Goal: Task Accomplishment & Management: Use online tool/utility

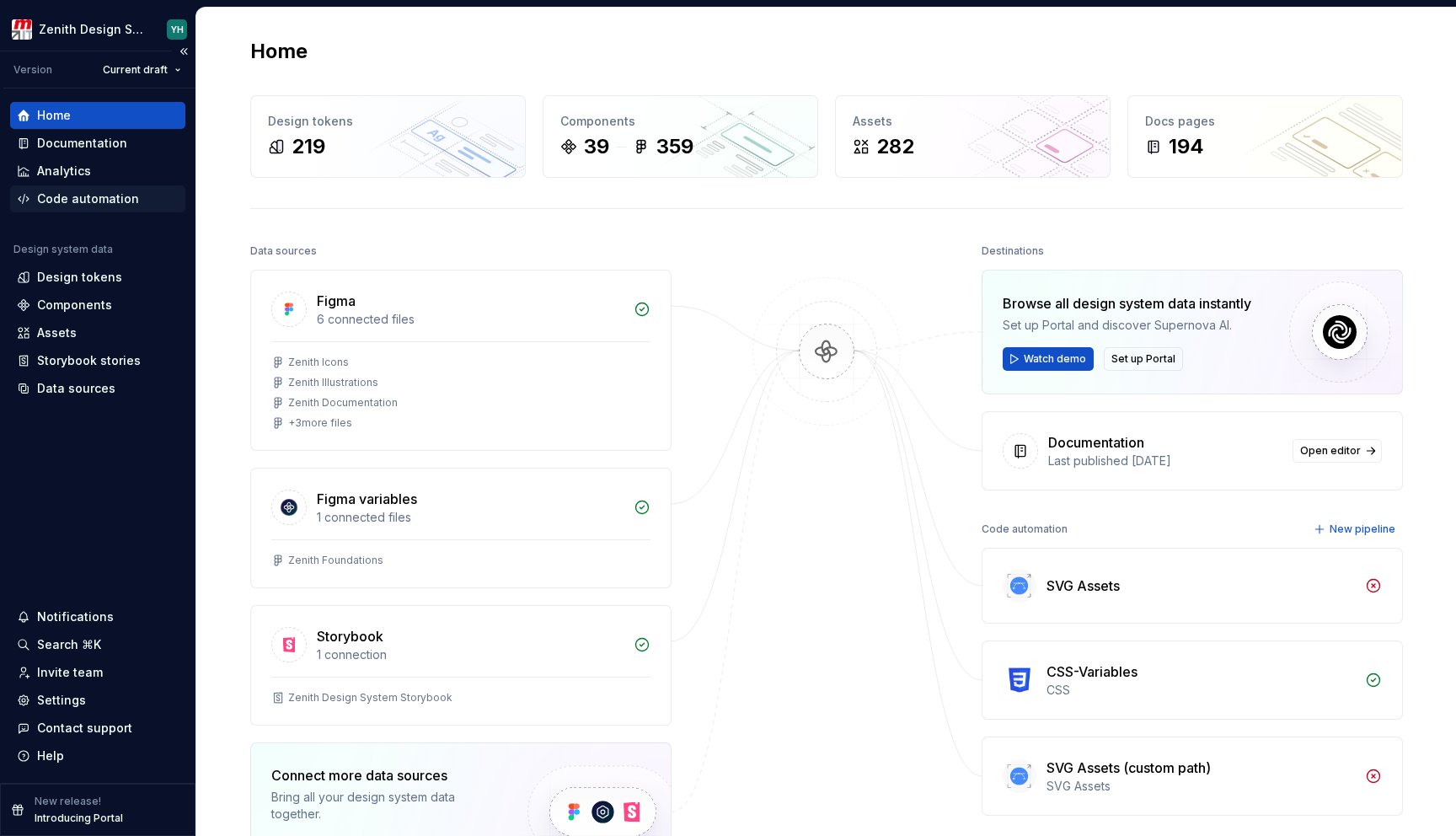
click at [87, 201] on div "Code automation" at bounding box center [88, 198] width 102 height 17
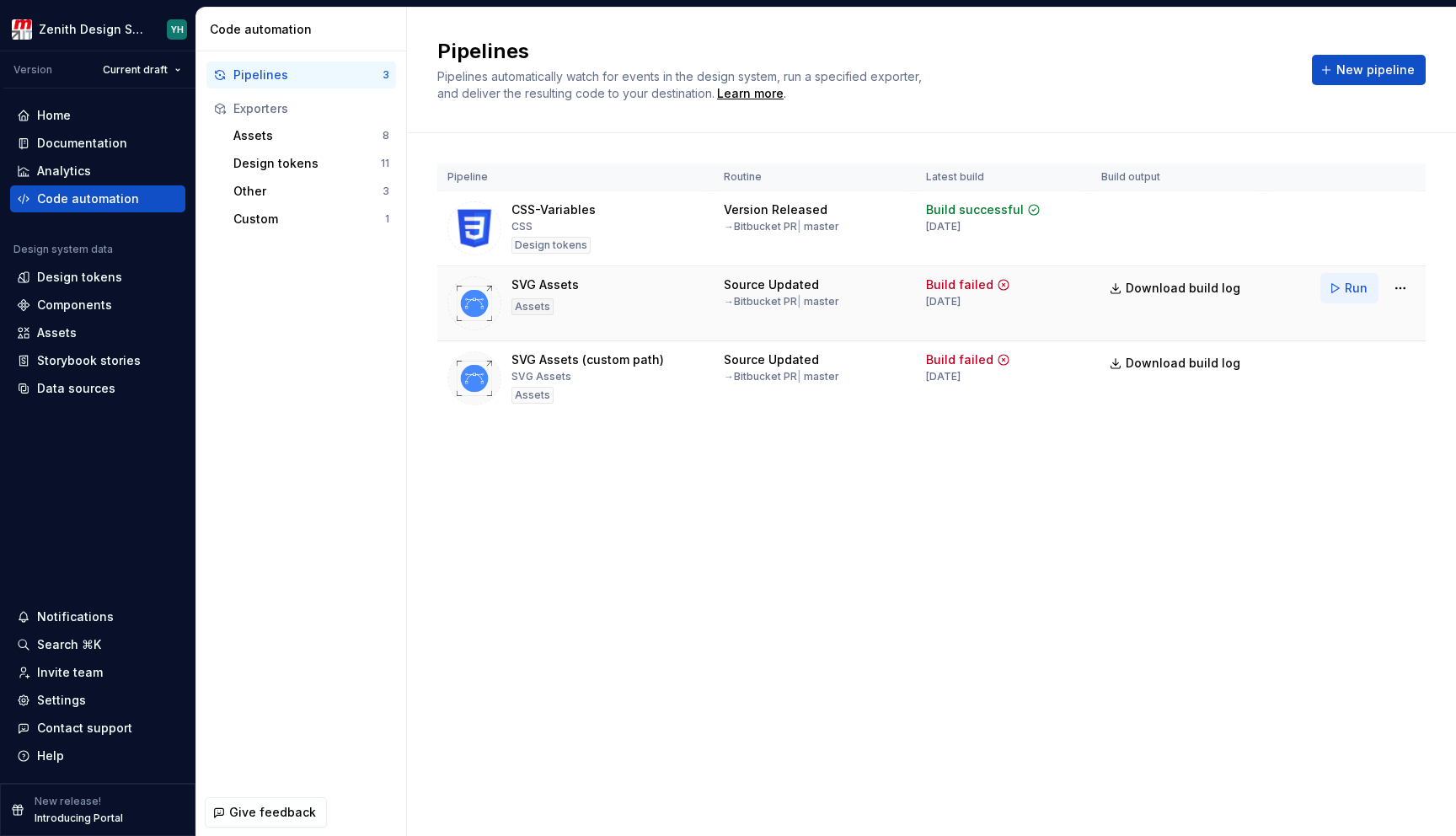
click at [1354, 287] on span "Run" at bounding box center [1355, 288] width 23 height 17
click at [1405, 296] on html "Zenith Design System YH Version Current draft Home Documentation Analytics Code…" at bounding box center [728, 418] width 1456 height 836
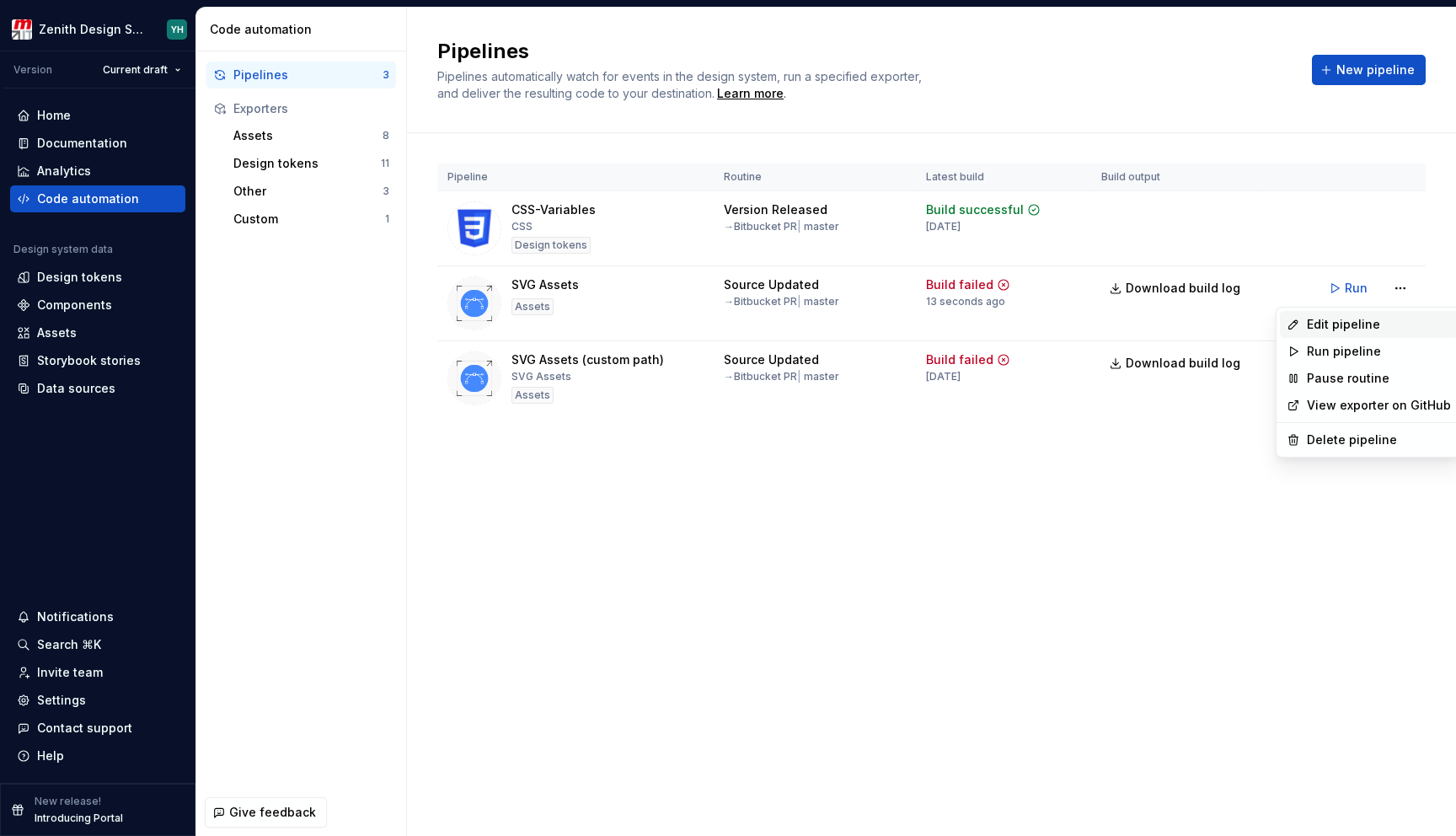
click at [1361, 322] on div "Edit pipeline" at bounding box center [1379, 324] width 144 height 17
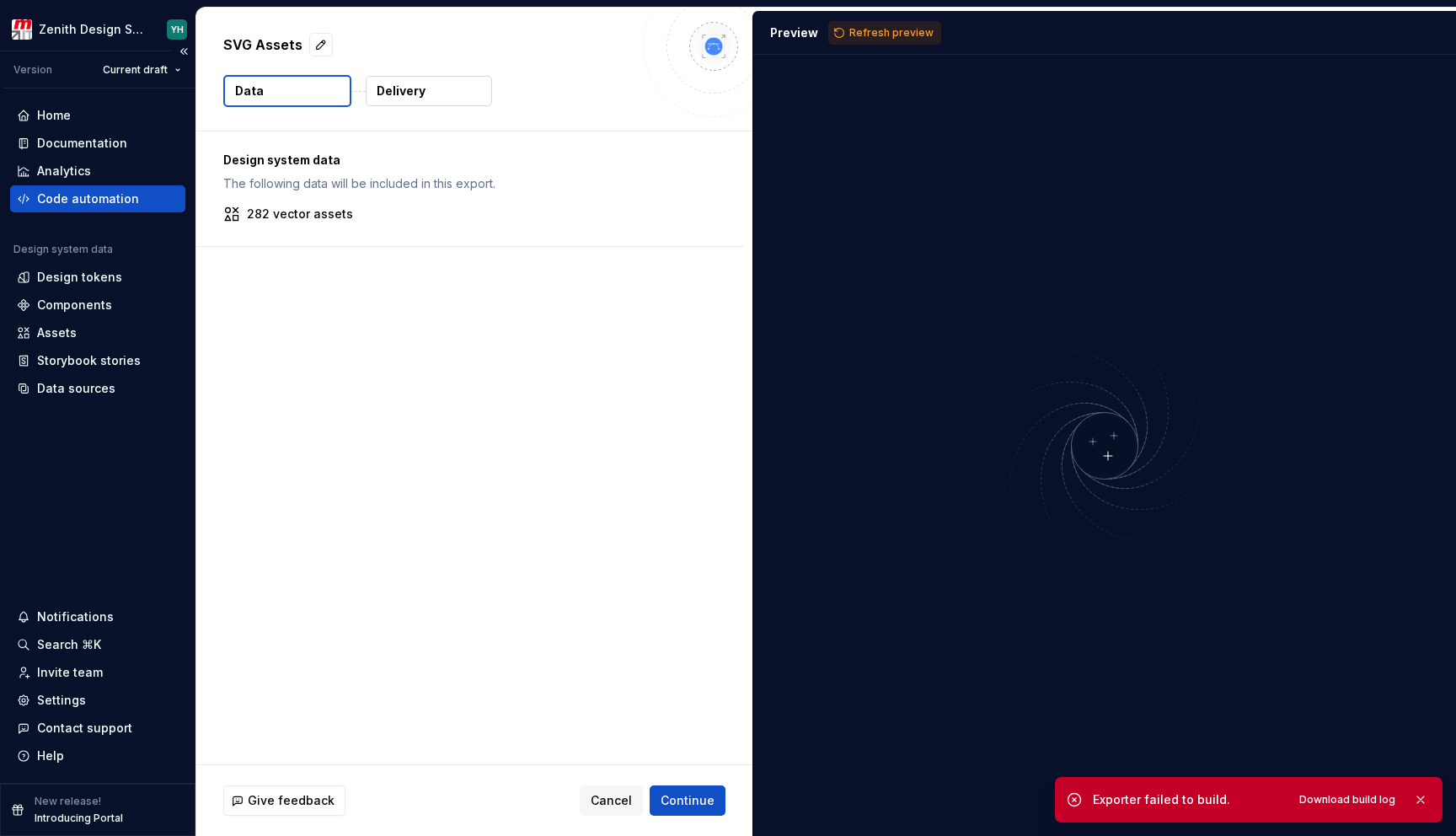
click at [85, 201] on div "Code automation" at bounding box center [88, 198] width 102 height 17
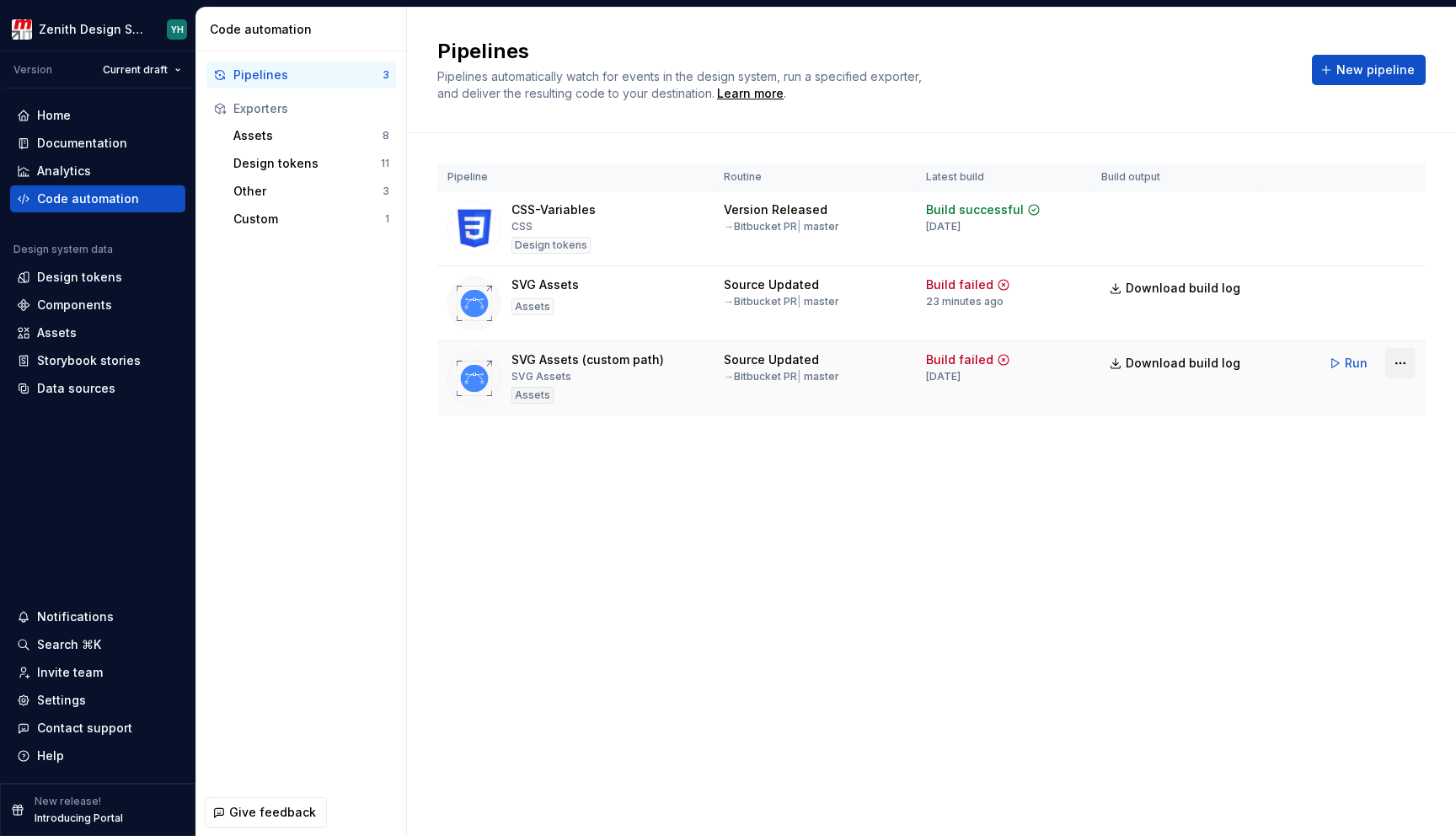
click at [1401, 368] on html "Zenith Design System YH Version Current draft Home Documentation Analytics Code…" at bounding box center [728, 418] width 1456 height 836
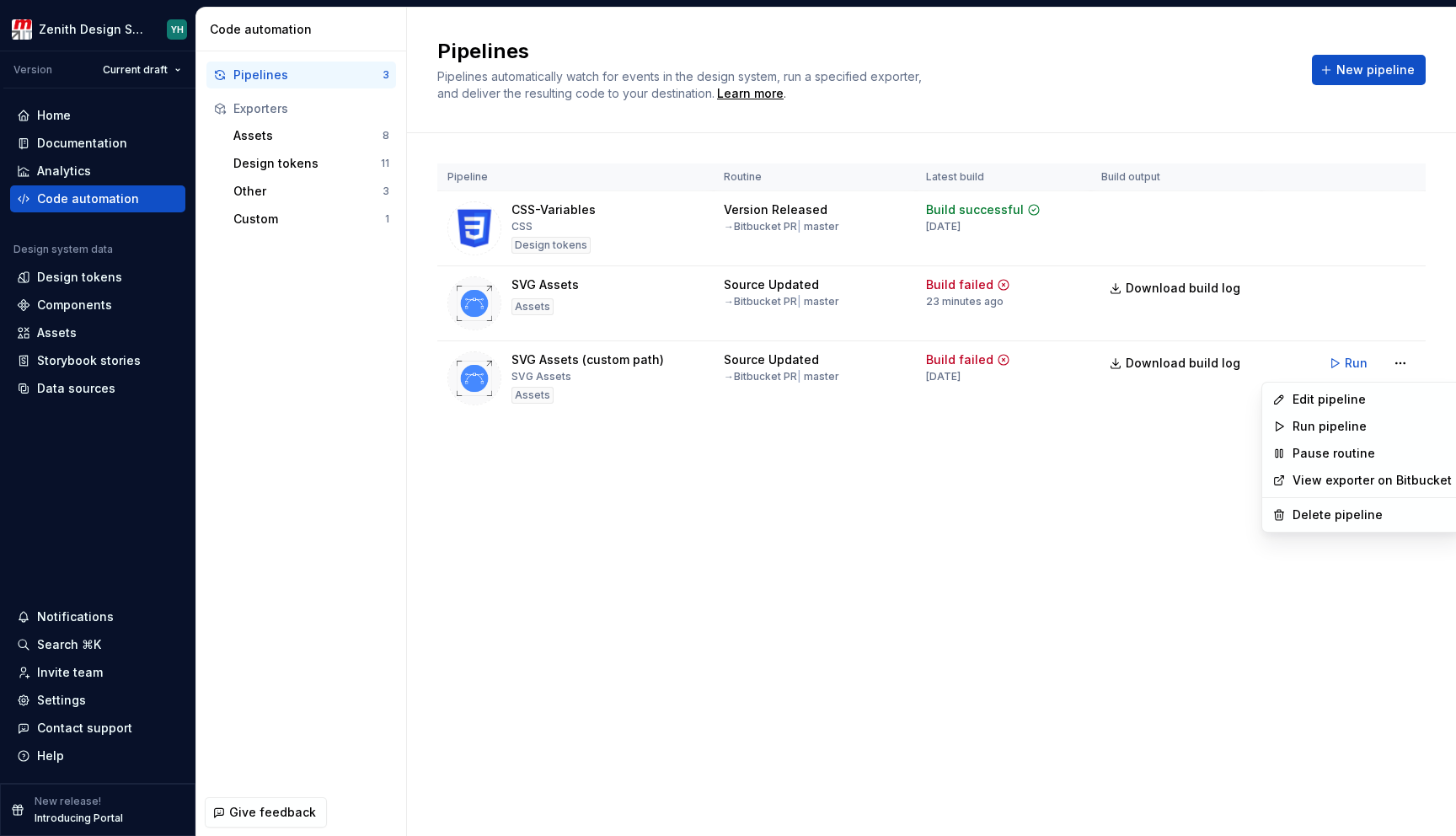
click at [1215, 480] on html "Zenith Design System YH Version Current draft Home Documentation Analytics Code…" at bounding box center [728, 418] width 1456 height 836
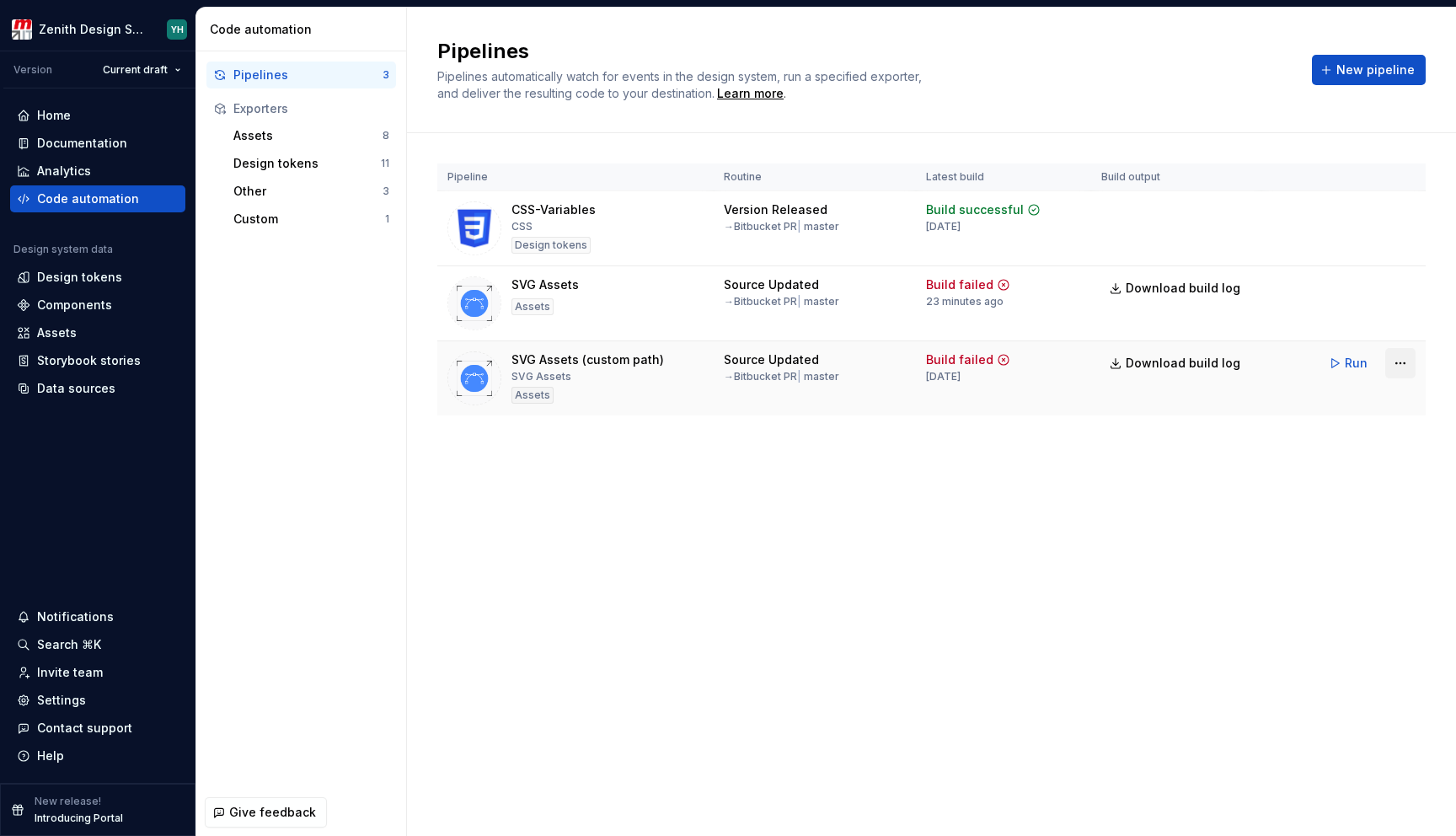
click at [1408, 367] on html "Zenith Design System YH Version Current draft Home Documentation Analytics Code…" at bounding box center [728, 418] width 1456 height 836
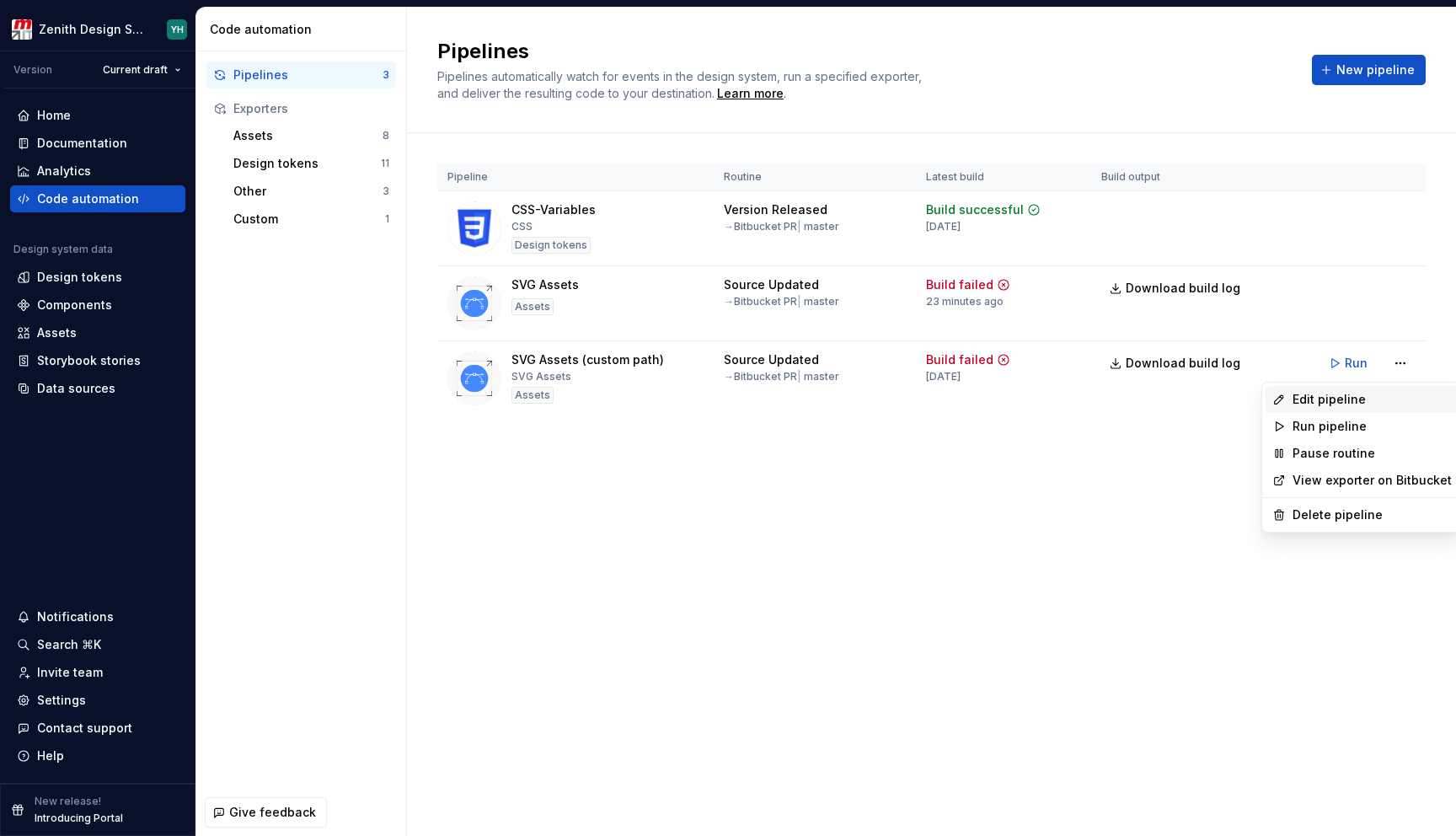
click at [1369, 396] on div "Edit pipeline" at bounding box center [1371, 399] width 159 height 17
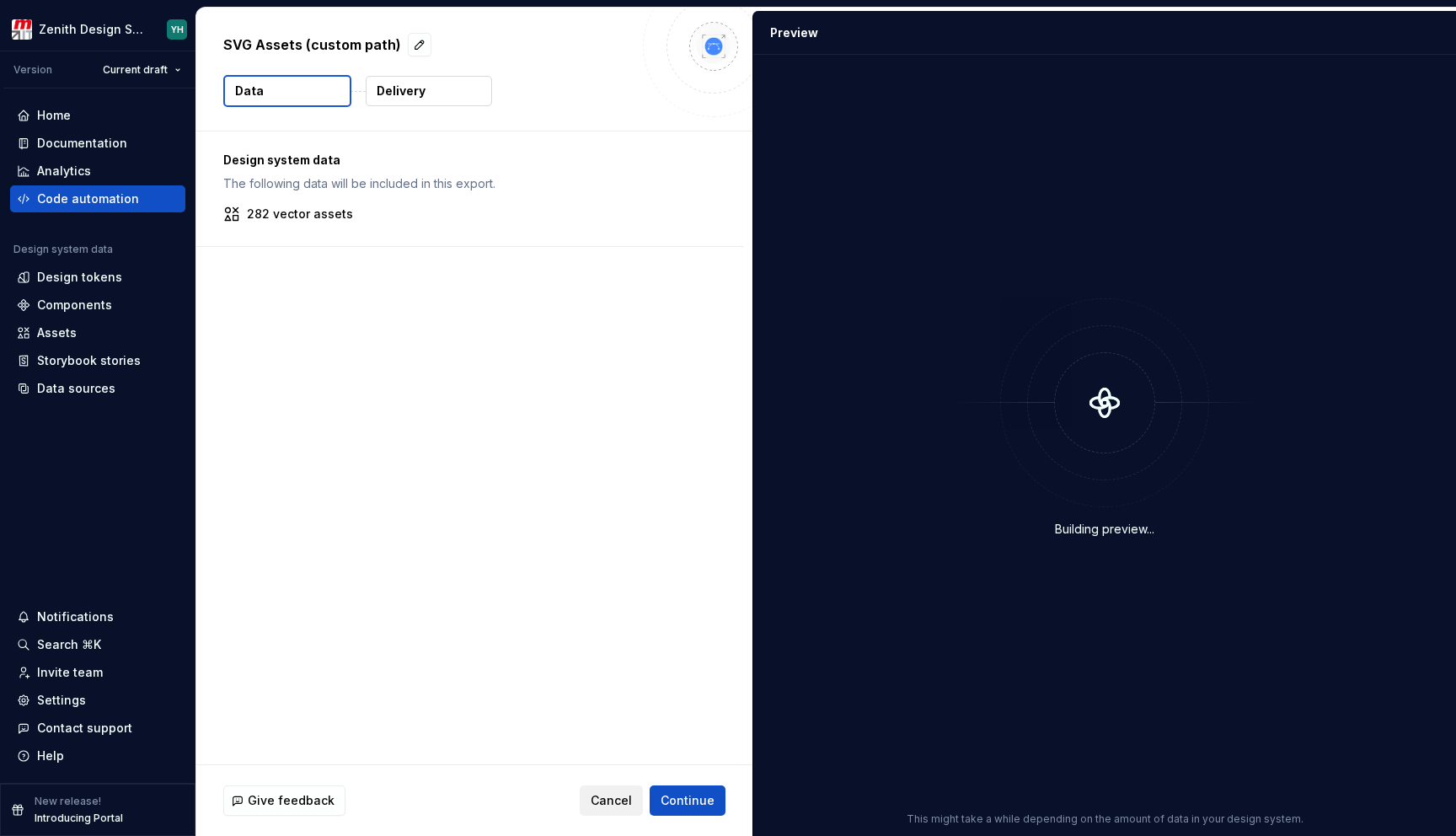
click at [606, 791] on button "Cancel" at bounding box center [610, 800] width 63 height 30
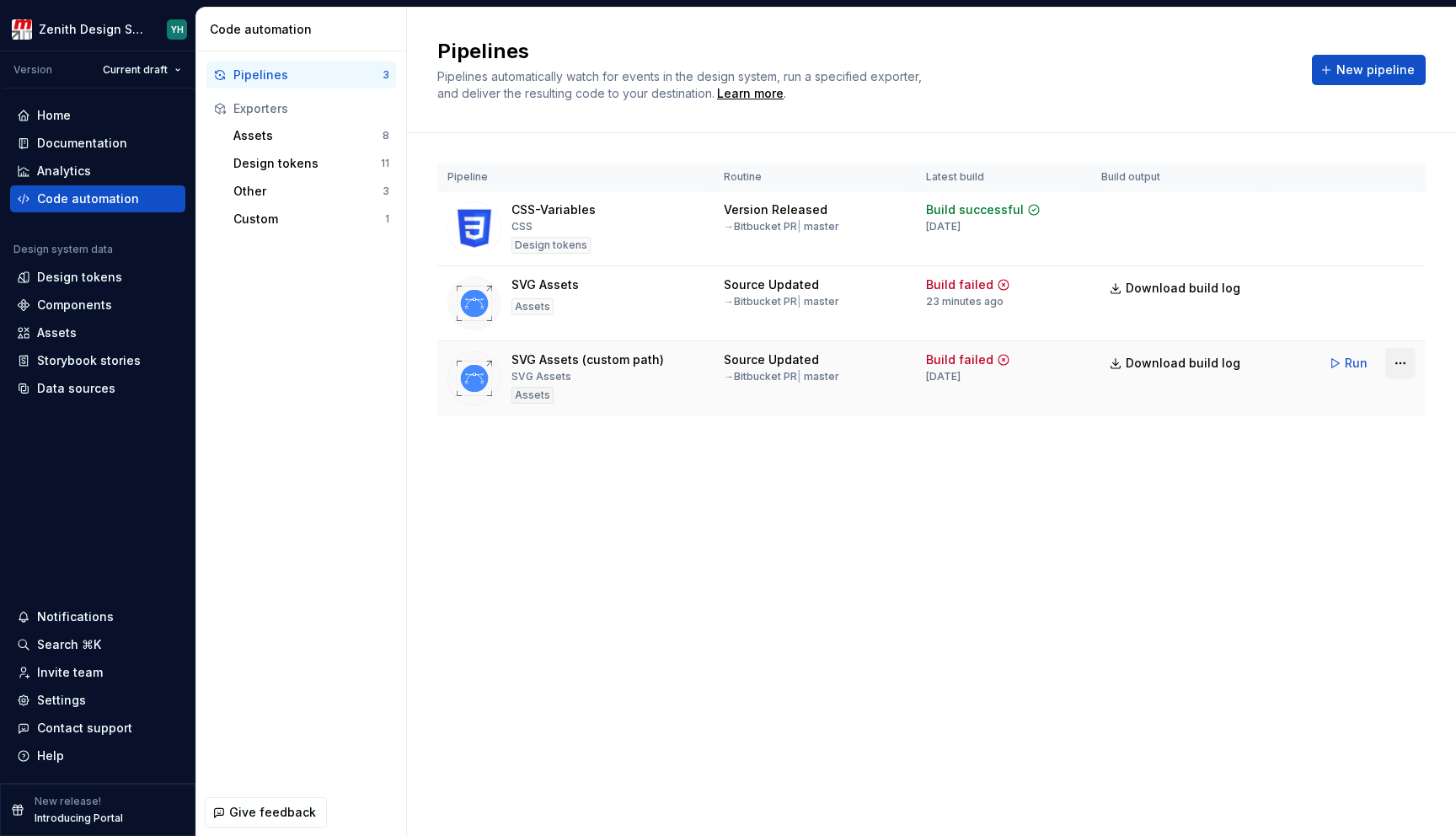
click at [1400, 364] on html "Zenith Design System YH Version Current draft Home Documentation Analytics Code…" at bounding box center [728, 418] width 1456 height 836
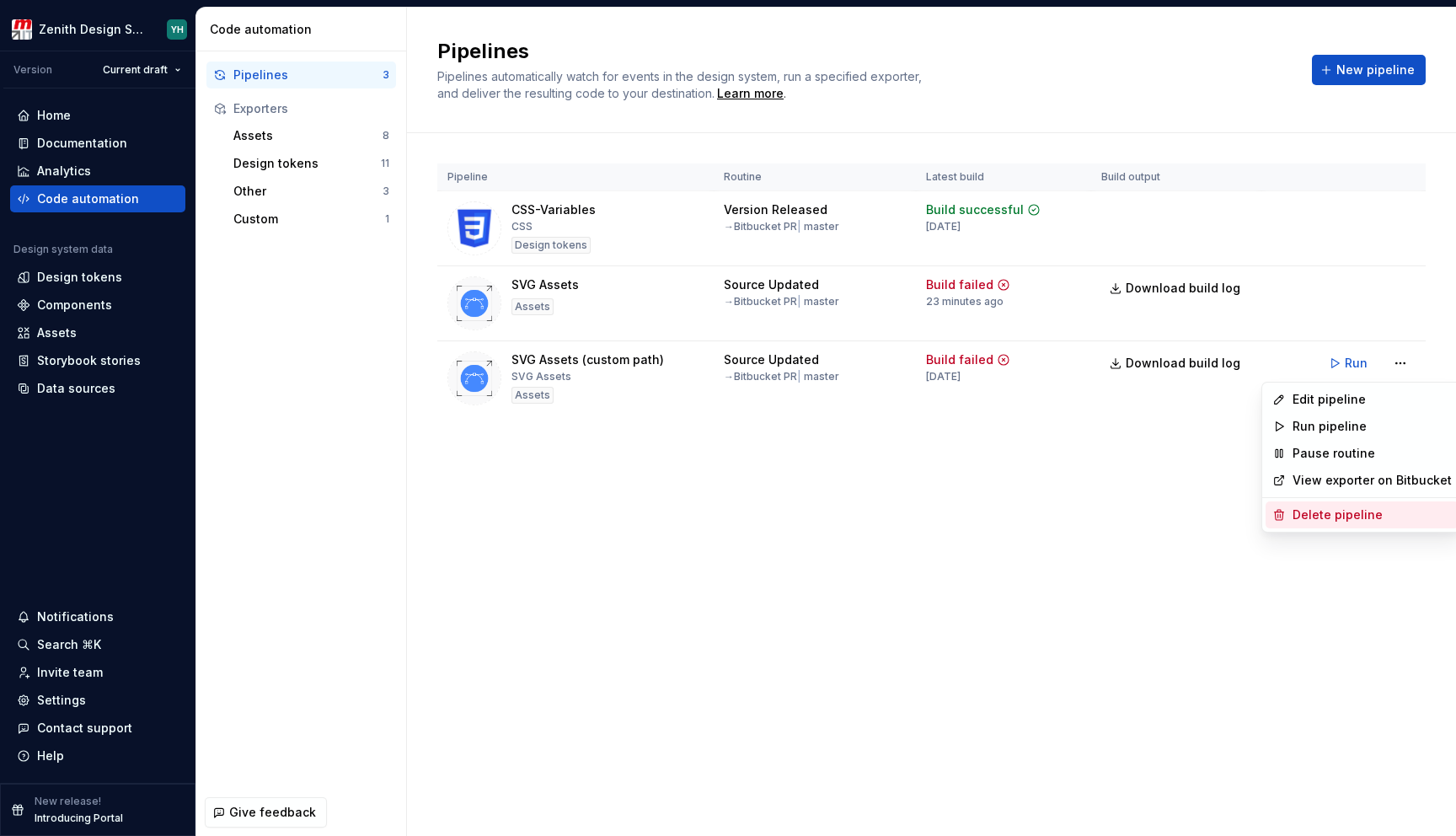
click at [1353, 511] on div "Delete pipeline" at bounding box center [1371, 515] width 159 height 17
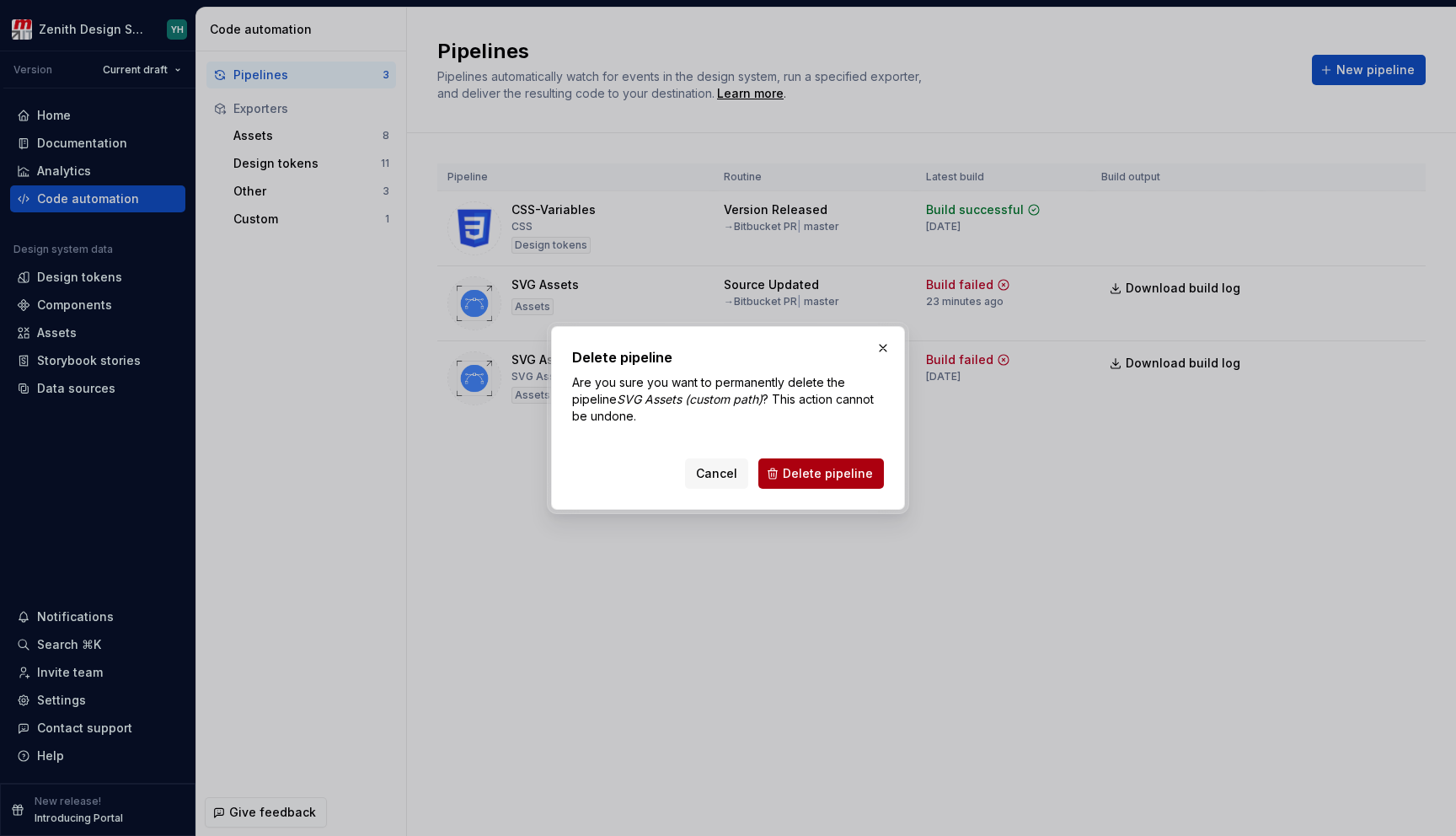
click at [863, 475] on span "Delete pipeline" at bounding box center [828, 473] width 90 height 17
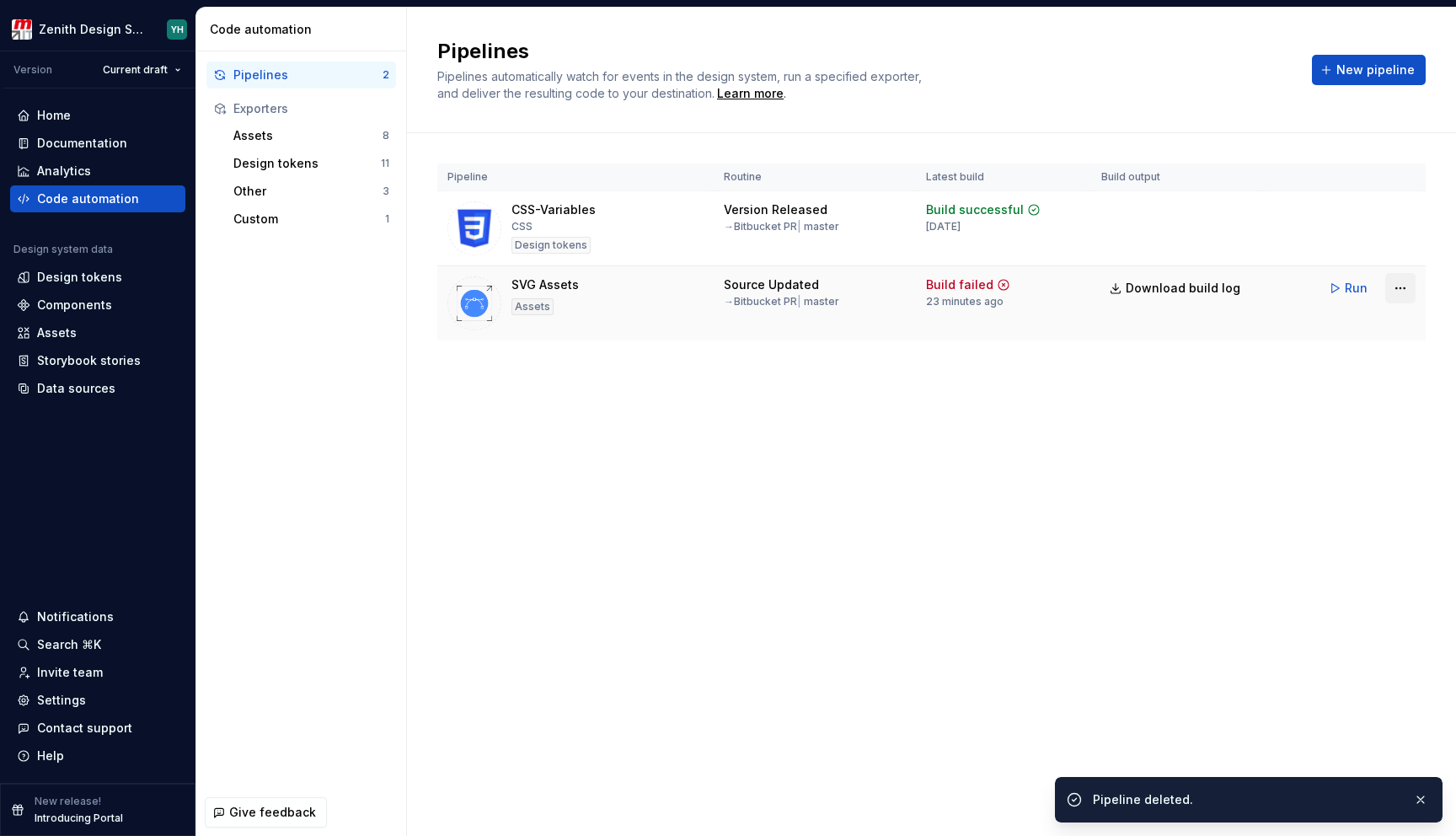
click at [1406, 289] on html "Zenith Design System YH Version Current draft Home Documentation Analytics Code…" at bounding box center [728, 418] width 1456 height 836
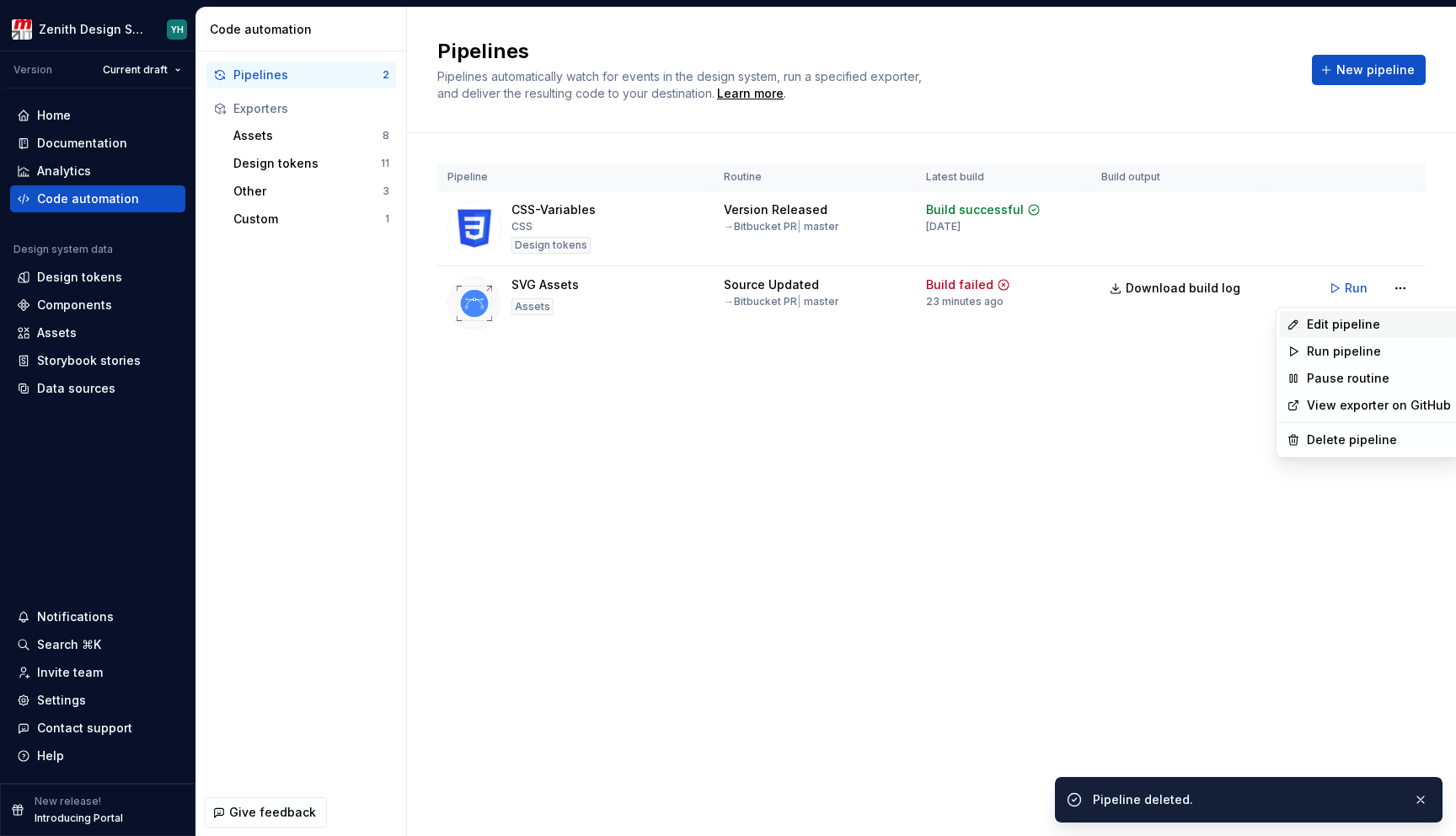
click at [1349, 326] on div "Edit pipeline" at bounding box center [1379, 324] width 144 height 17
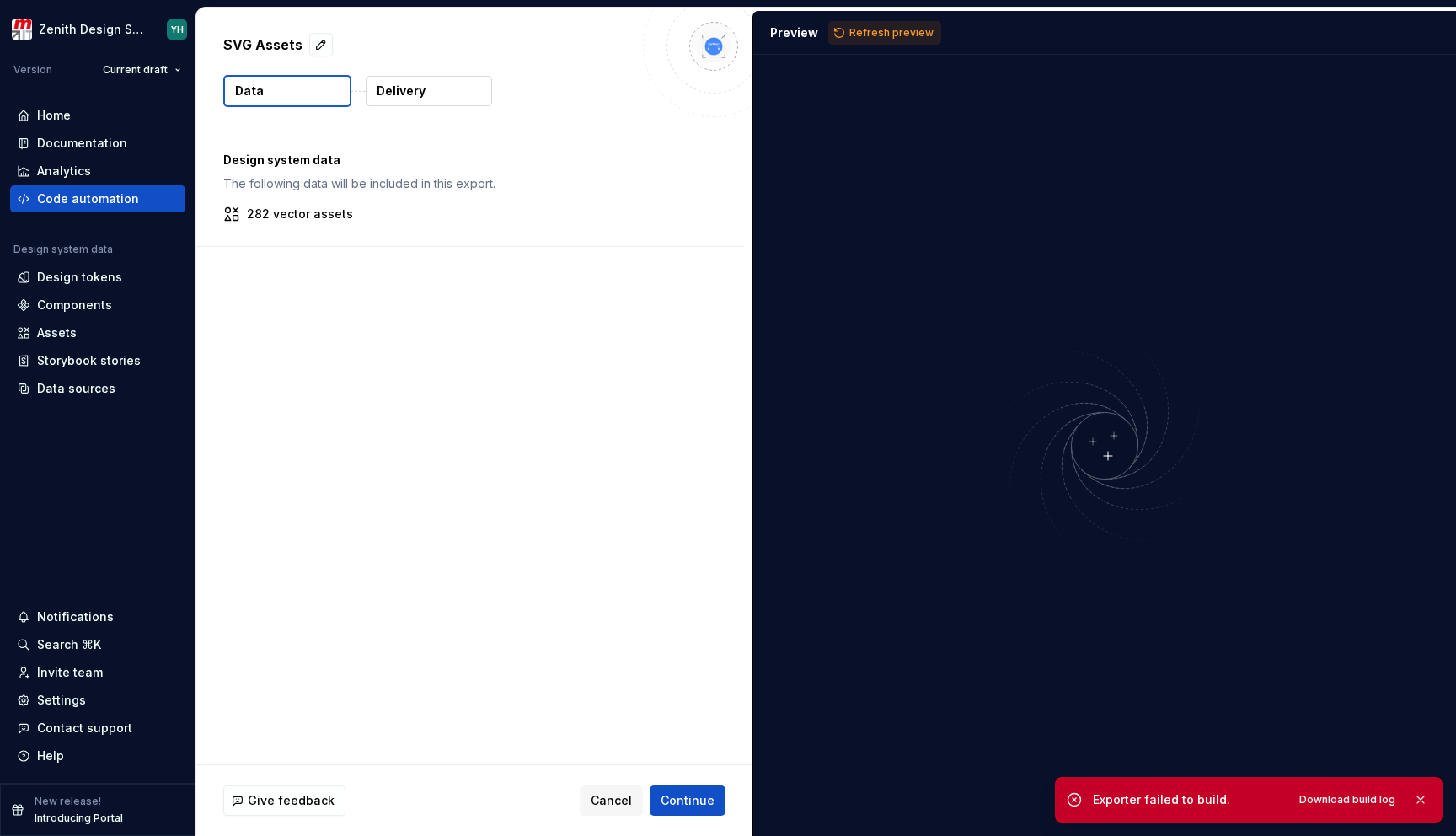
click at [793, 45] on div "Preview Refresh preview" at bounding box center [1104, 33] width 703 height 44
click at [793, 40] on div "Preview Refresh preview" at bounding box center [1104, 33] width 703 height 44
click at [793, 35] on div "Preview" at bounding box center [794, 33] width 48 height 17
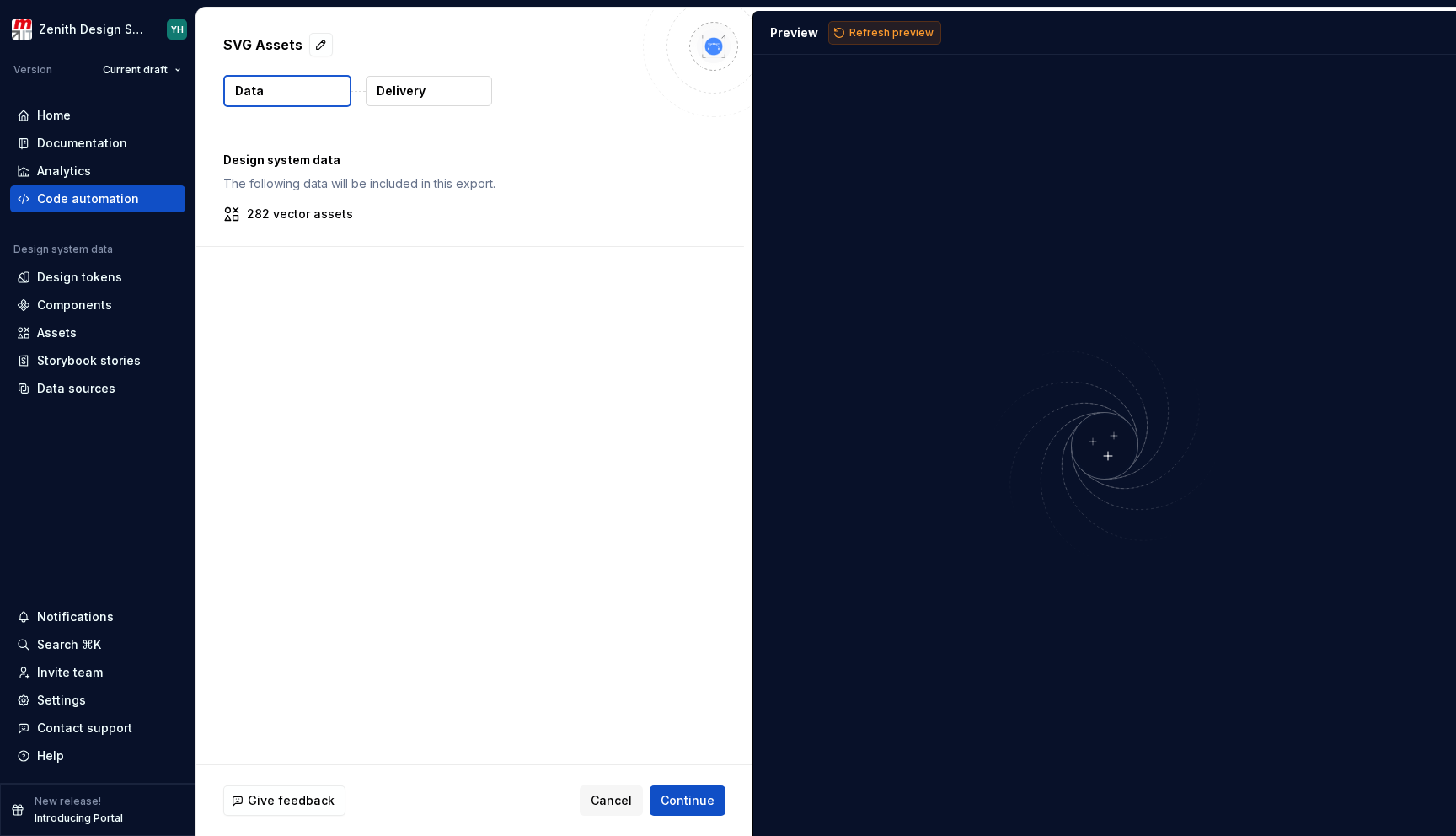
click at [876, 38] on span "Refresh preview" at bounding box center [891, 33] width 85 height 14
